Goal: Task Accomplishment & Management: Use online tool/utility

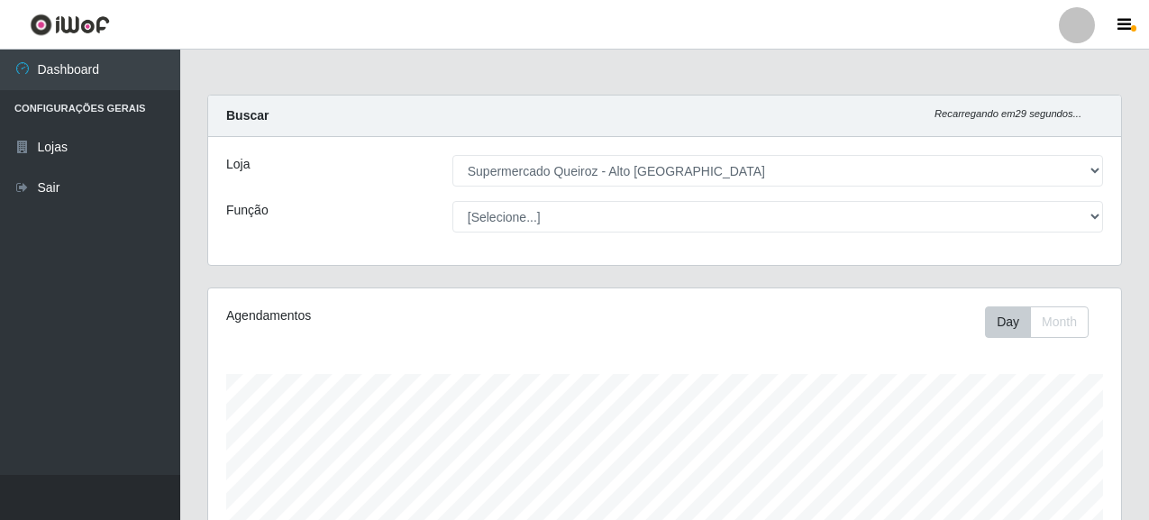
select select "496"
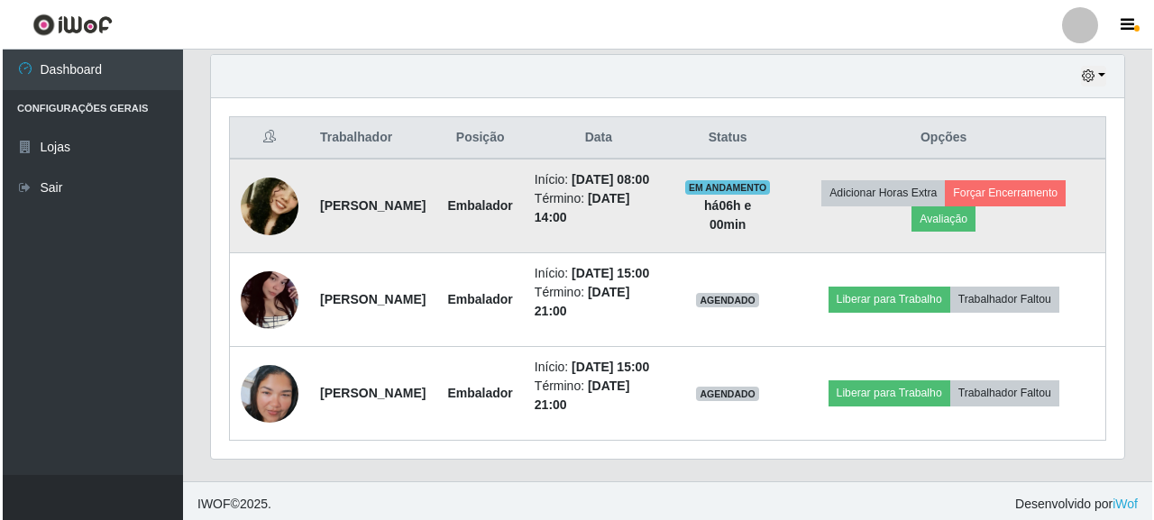
scroll to position [374, 913]
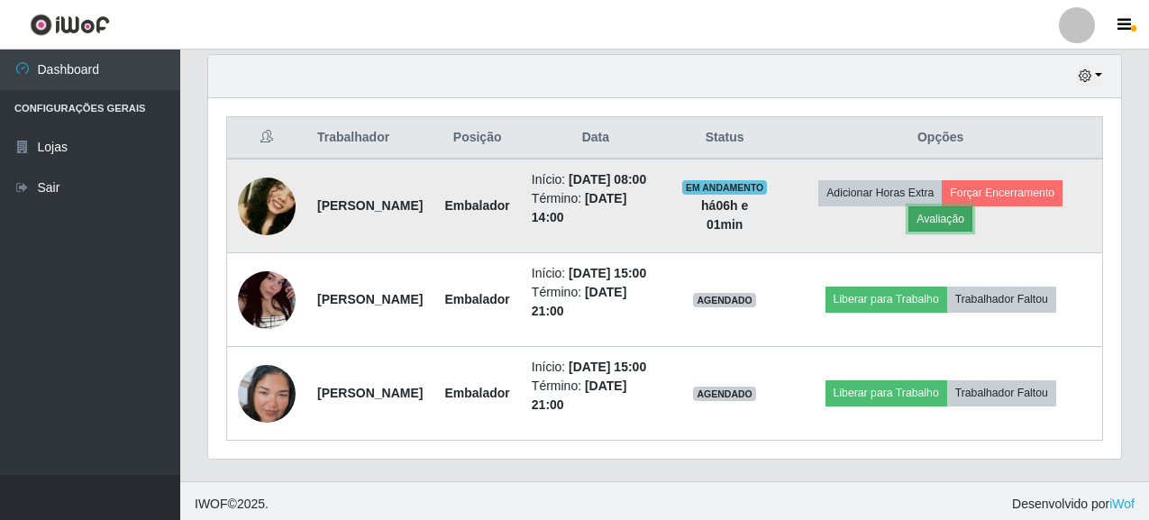
click at [966, 232] on button "Avaliação" at bounding box center [941, 218] width 64 height 25
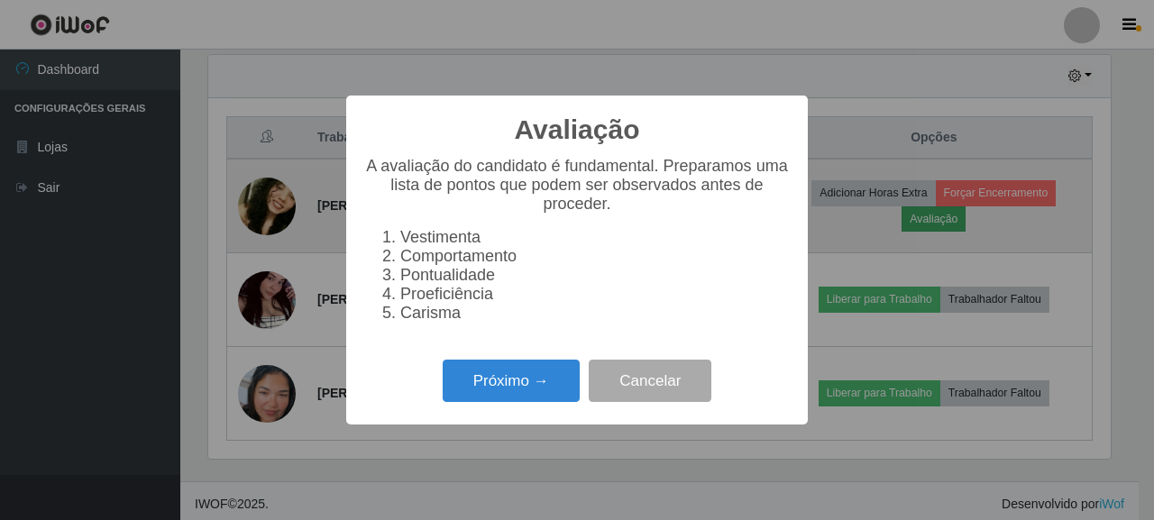
scroll to position [374, 902]
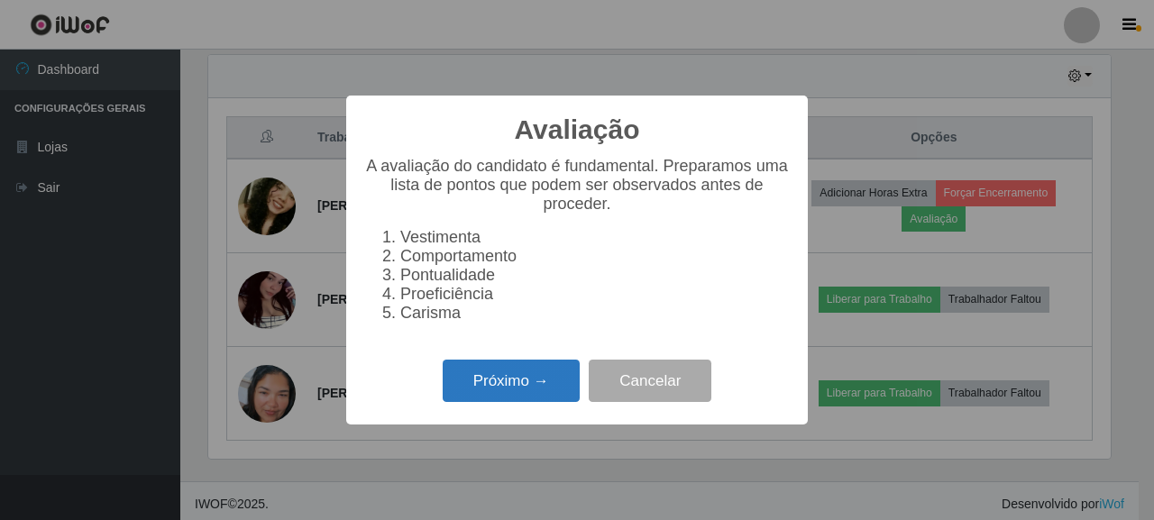
click at [529, 390] on button "Próximo →" at bounding box center [511, 381] width 137 height 42
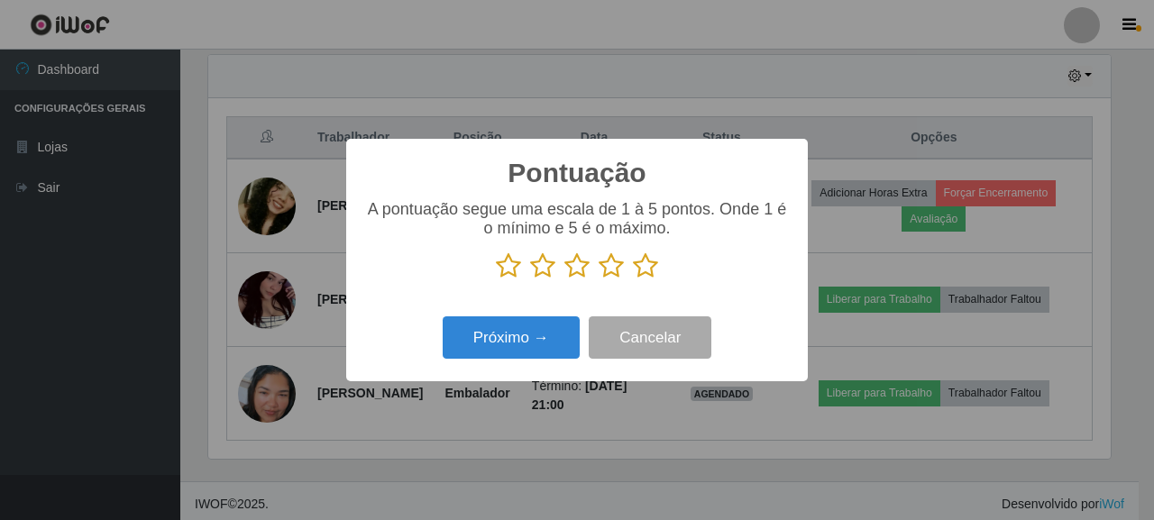
click at [654, 275] on icon at bounding box center [645, 265] width 25 height 27
click at [633, 279] on input "radio" at bounding box center [633, 279] width 0 height 0
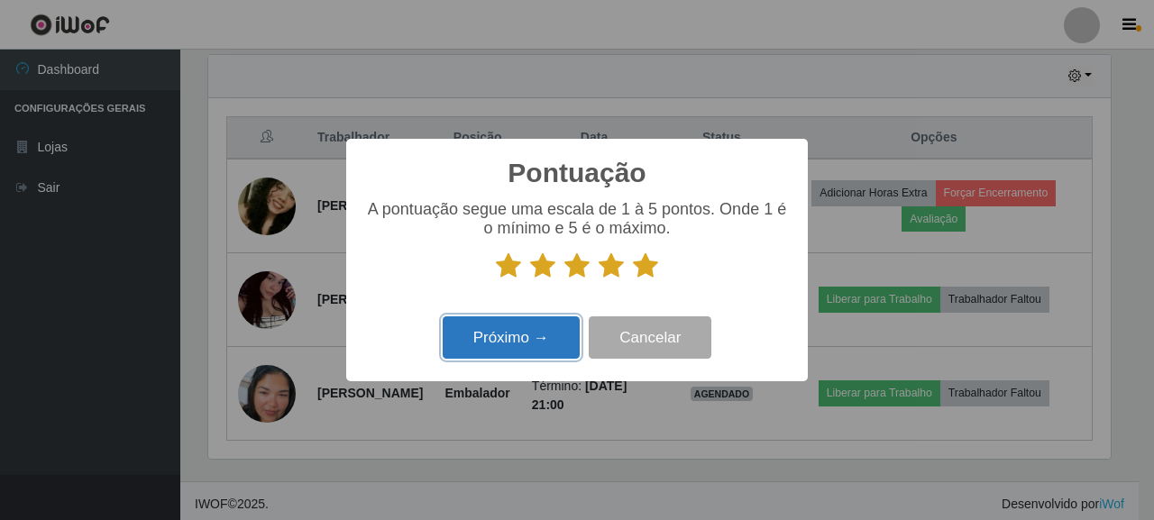
click at [513, 356] on button "Próximo →" at bounding box center [511, 337] width 137 height 42
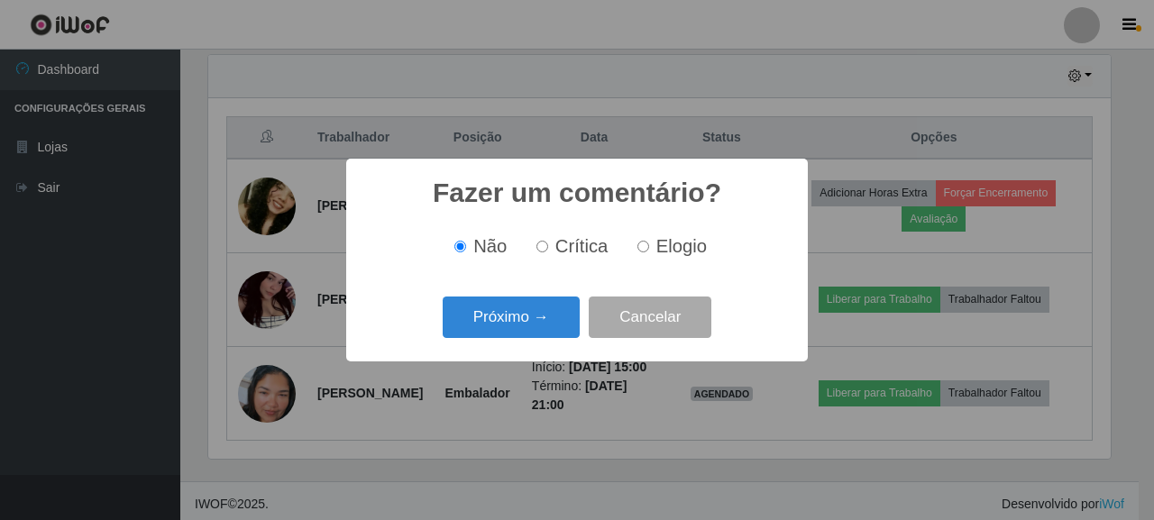
click at [648, 249] on label "Elogio" at bounding box center [668, 246] width 77 height 21
click at [648, 249] on input "Elogio" at bounding box center [643, 247] width 12 height 12
radio input "true"
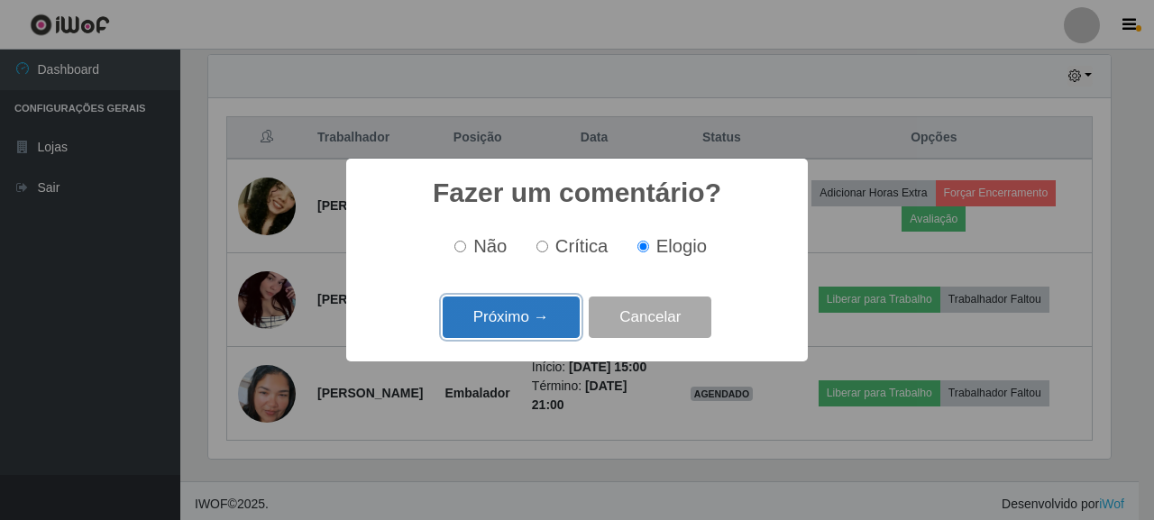
click at [531, 315] on button "Próximo →" at bounding box center [511, 318] width 137 height 42
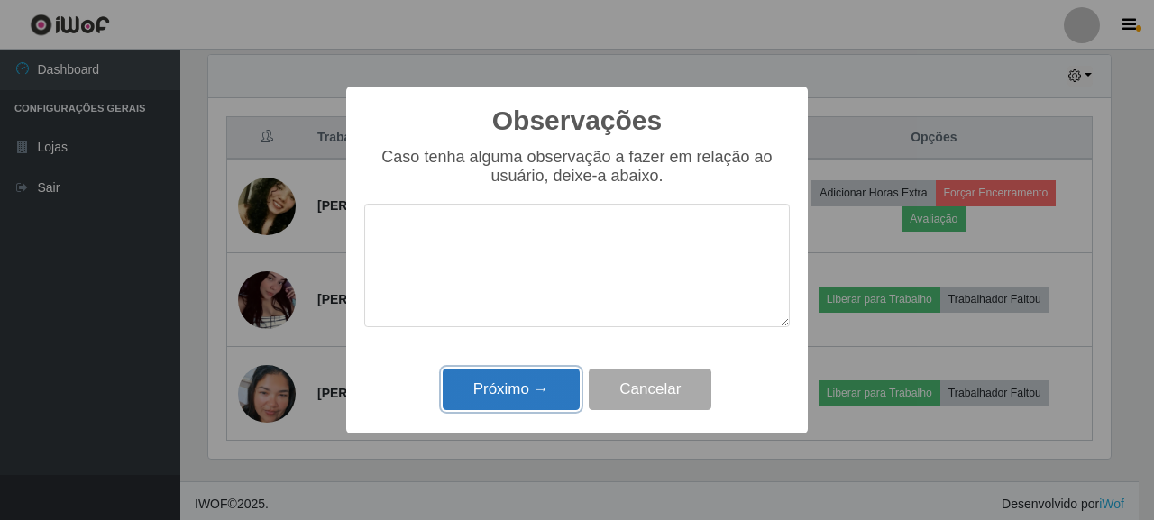
click at [535, 388] on button "Próximo →" at bounding box center [511, 390] width 137 height 42
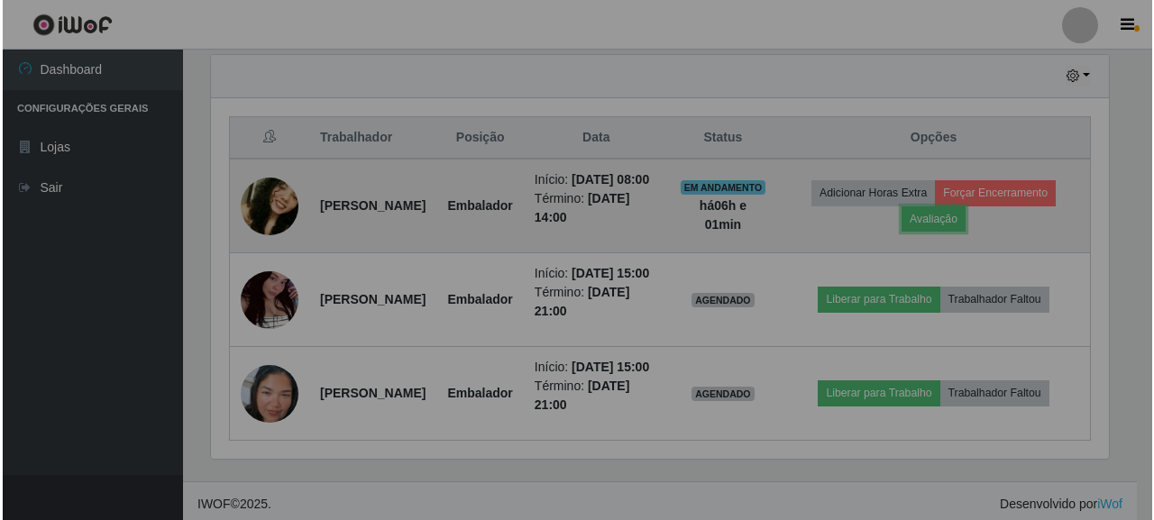
scroll to position [374, 913]
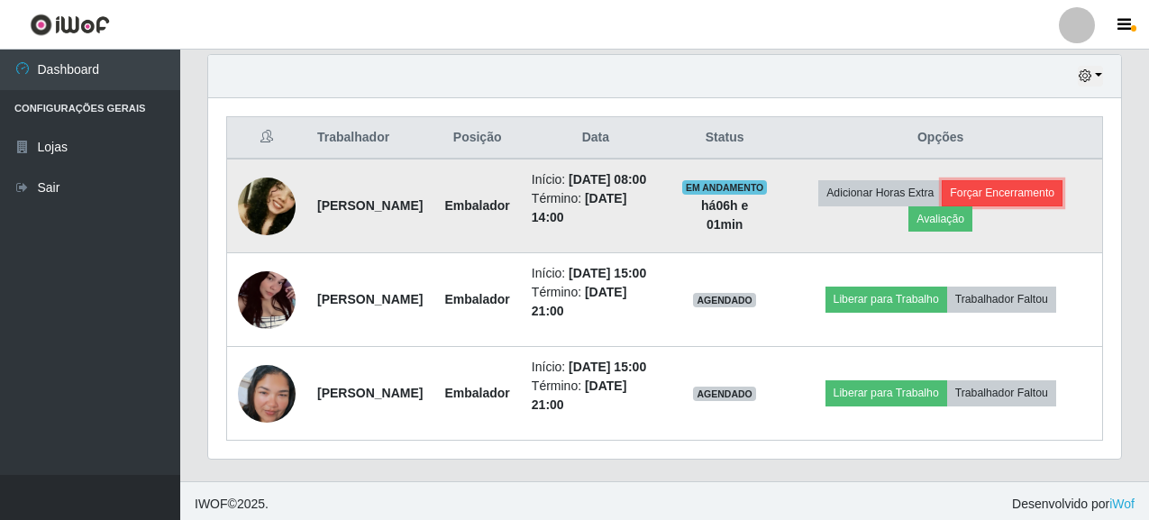
click at [1034, 204] on button "Forçar Encerramento" at bounding box center [1002, 192] width 121 height 25
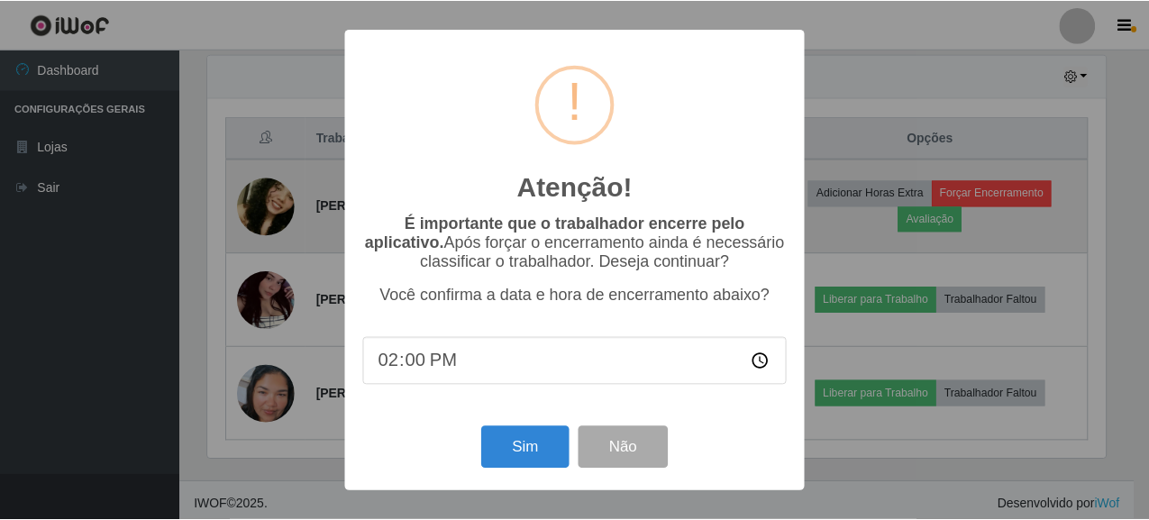
scroll to position [374, 902]
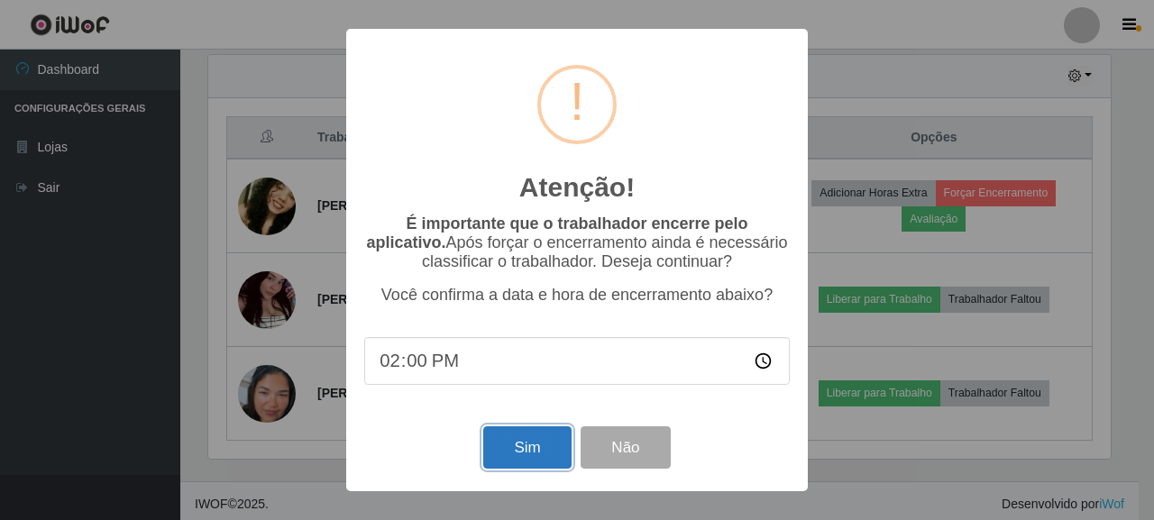
click at [535, 445] on button "Sim" at bounding box center [526, 447] width 87 height 42
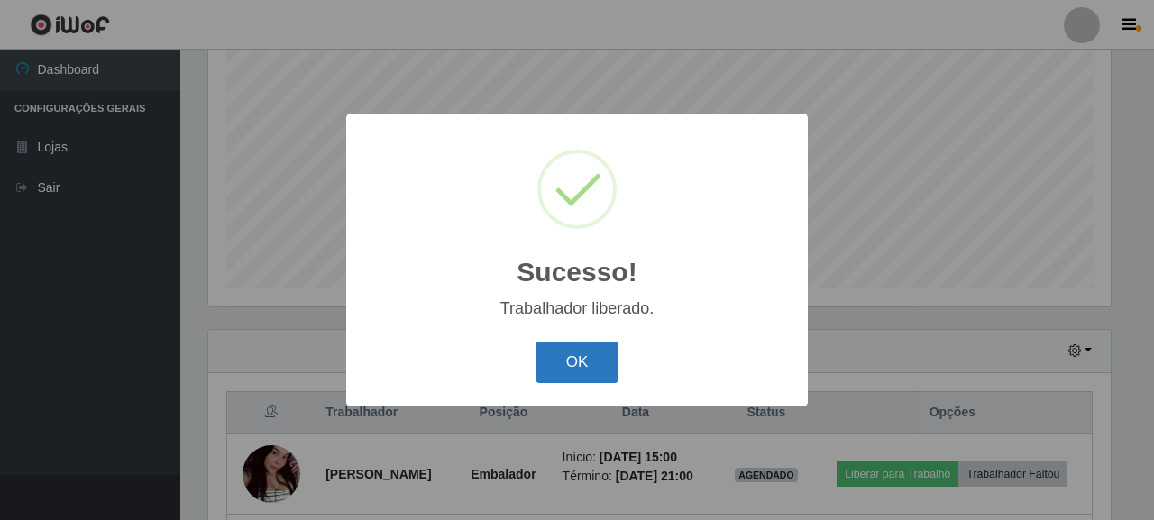
click at [555, 366] on button "OK" at bounding box center [577, 363] width 84 height 42
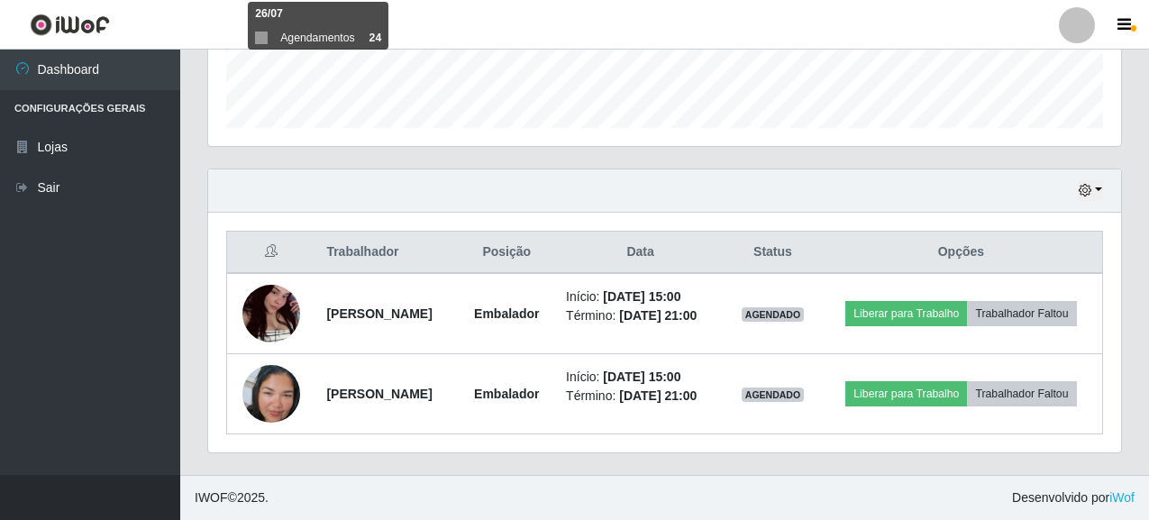
scroll to position [544, 0]
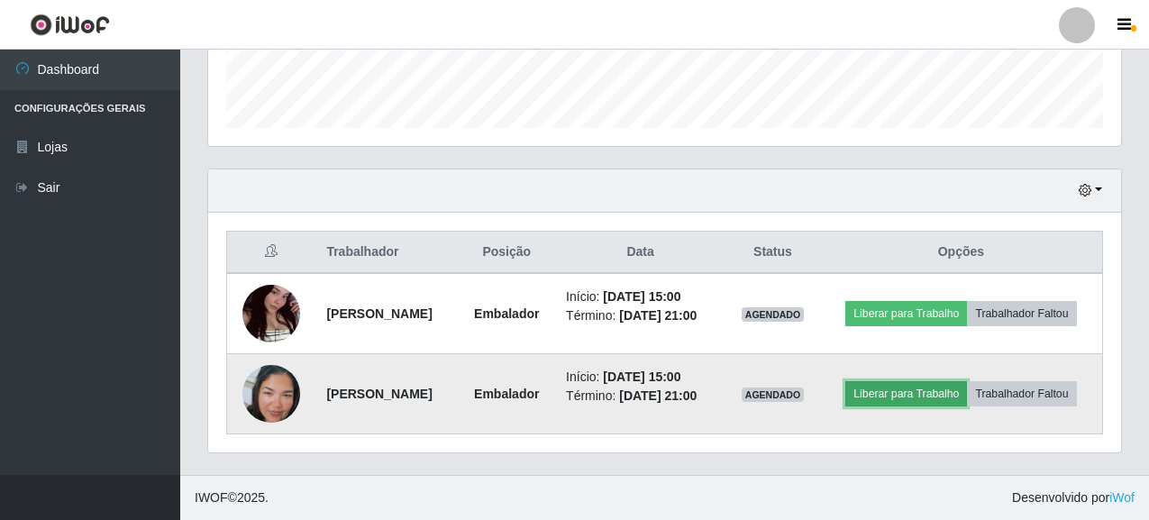
click at [964, 381] on button "Liberar para Trabalho" at bounding box center [907, 393] width 122 height 25
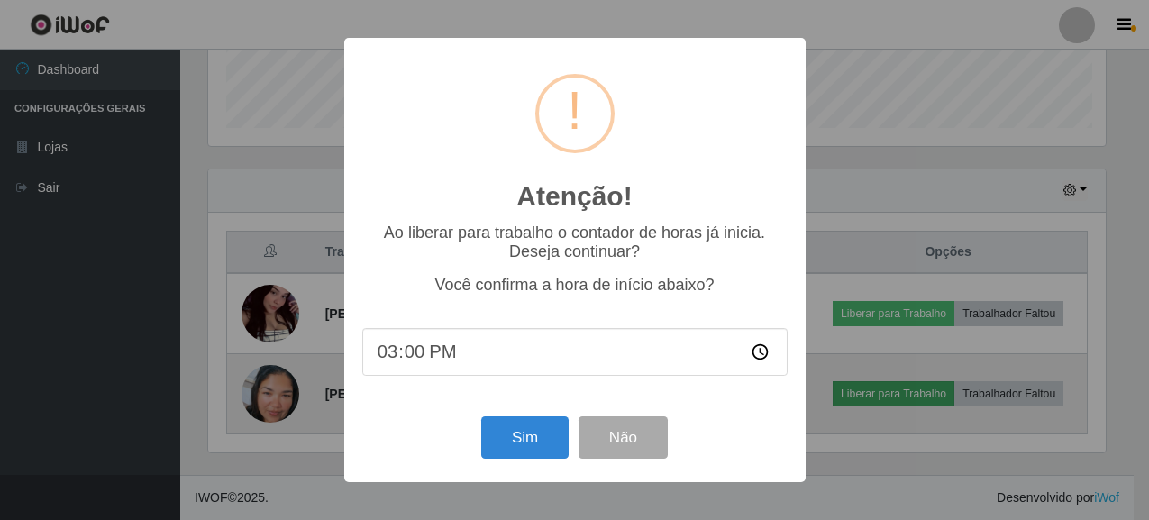
scroll to position [374, 902]
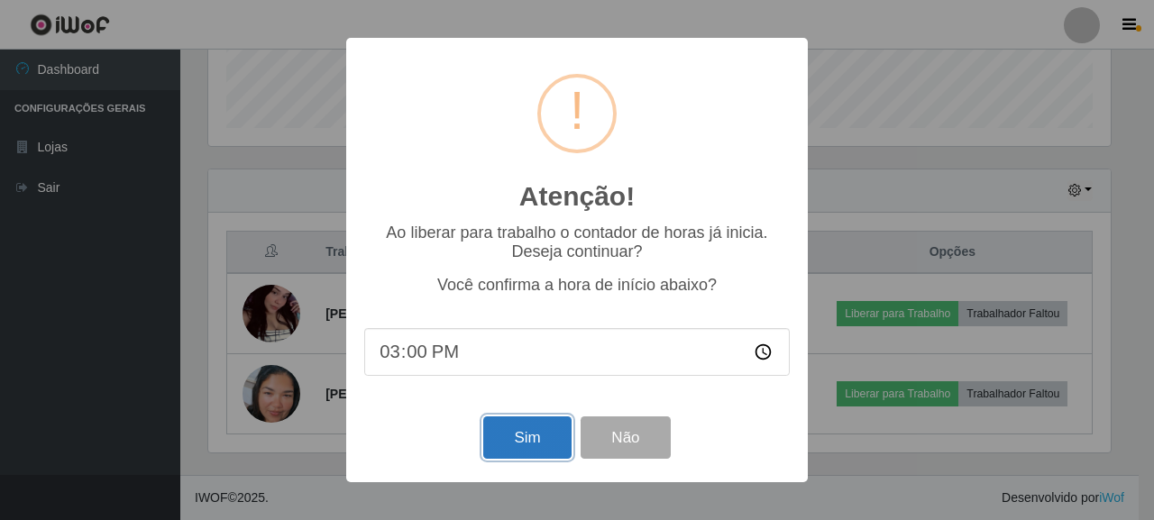
click at [526, 427] on button "Sim" at bounding box center [526, 437] width 87 height 42
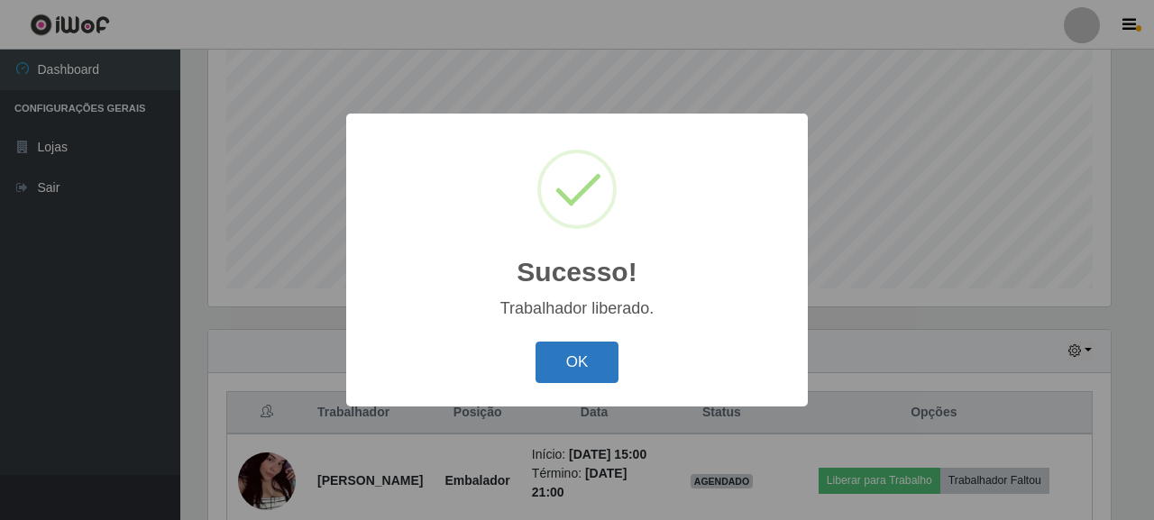
click at [615, 381] on button "OK" at bounding box center [577, 363] width 84 height 42
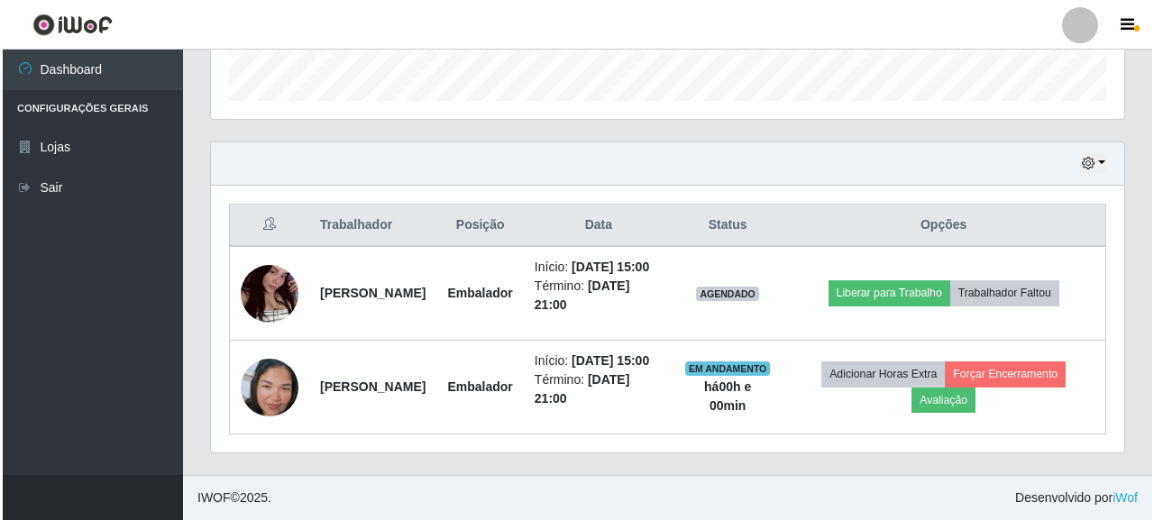
scroll to position [581, 0]
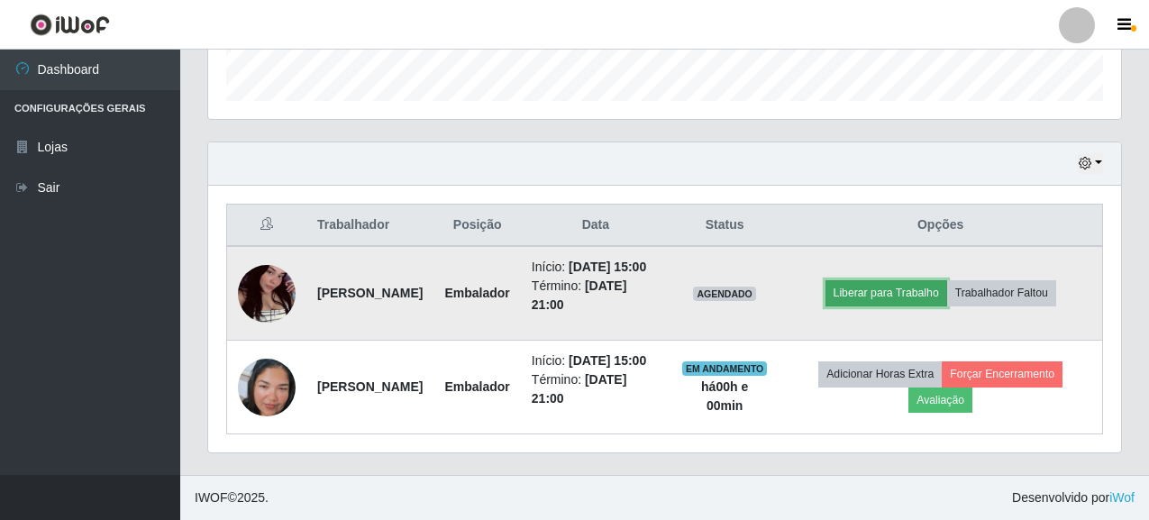
click at [932, 280] on button "Liberar para Trabalho" at bounding box center [887, 292] width 122 height 25
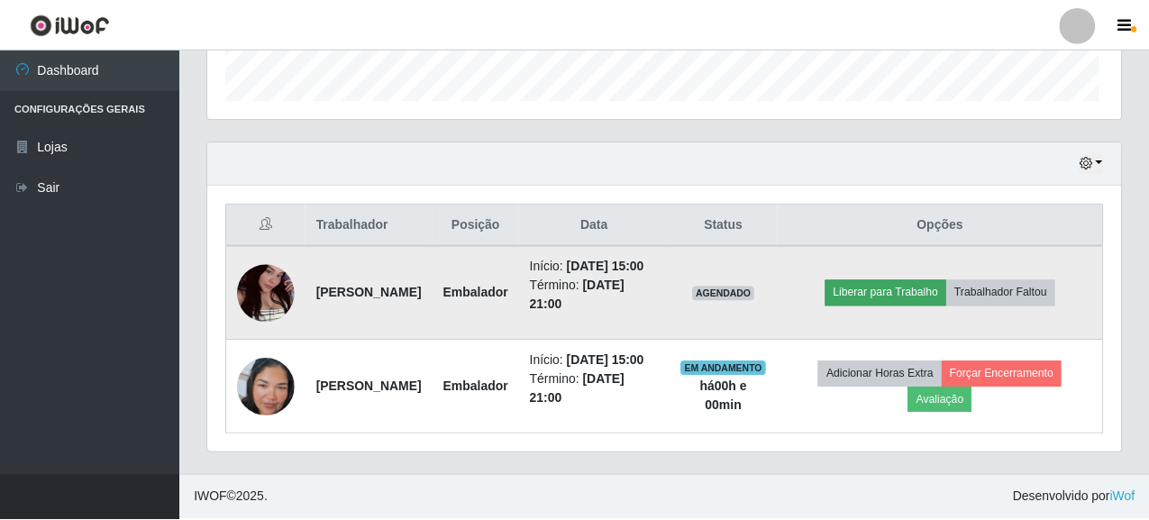
scroll to position [374, 902]
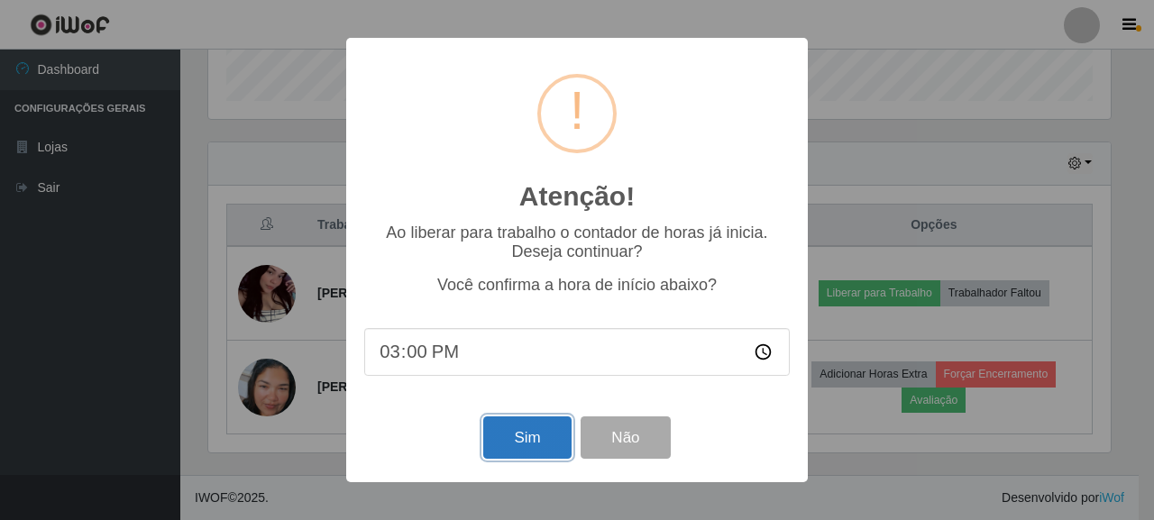
click at [532, 438] on button "Sim" at bounding box center [526, 437] width 87 height 42
